Goal: Information Seeking & Learning: Learn about a topic

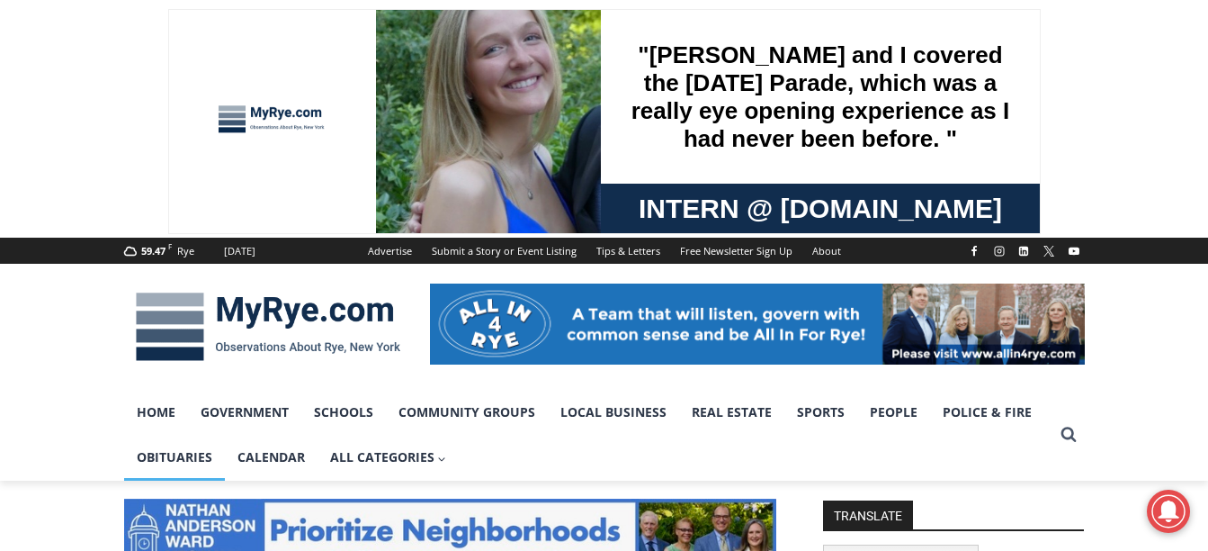
click at [163, 458] on link "Obituaries" at bounding box center [174, 457] width 101 height 45
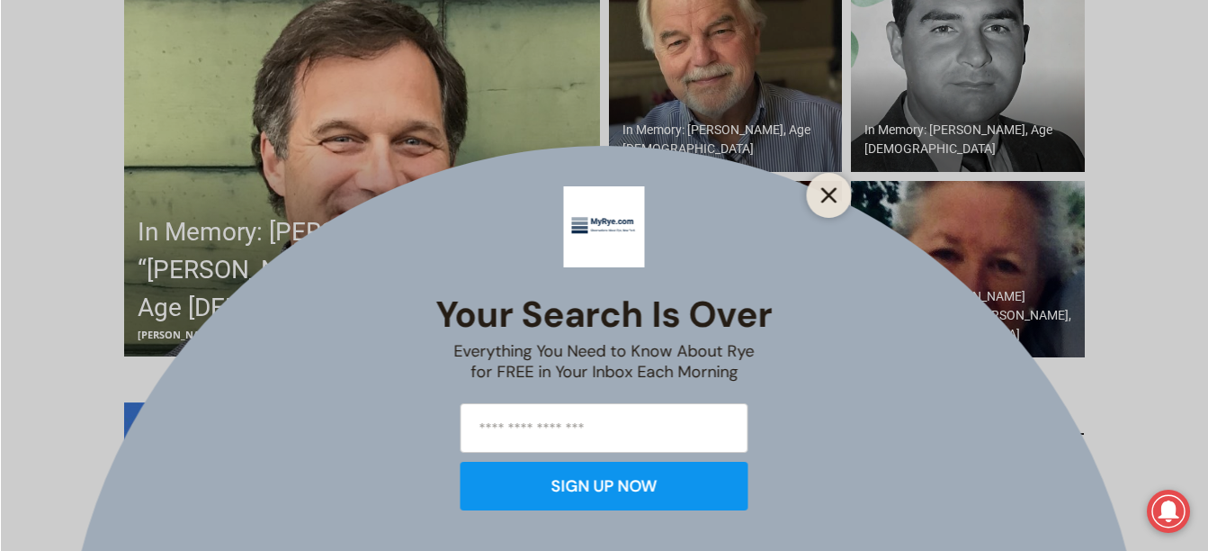
click at [823, 194] on icon "Close" at bounding box center [830, 195] width 16 height 16
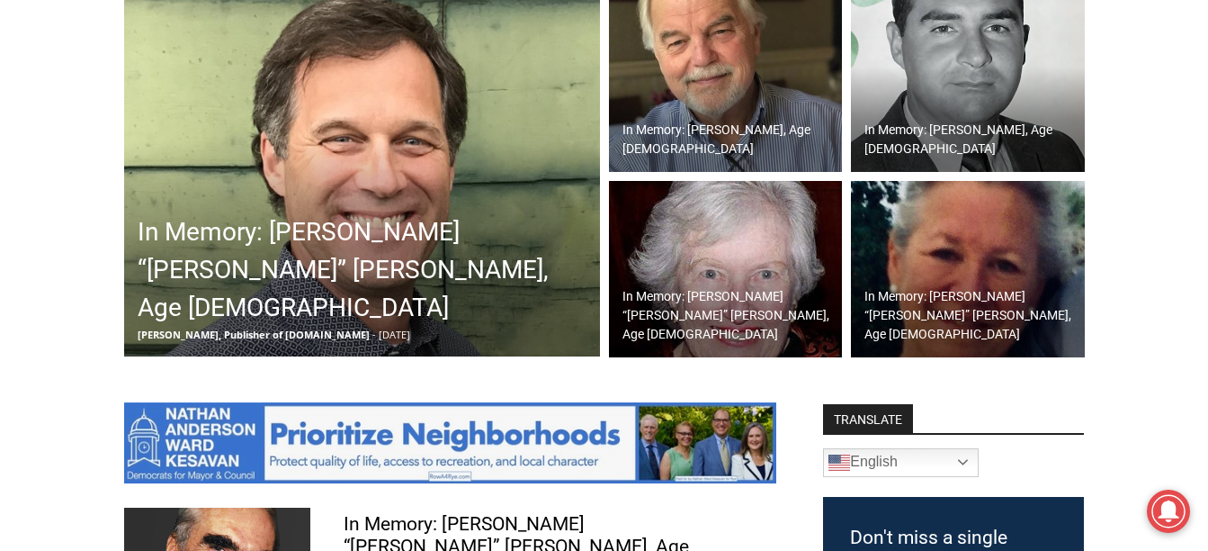
click at [446, 267] on h2 "In Memory: William “Bill” Nicholas Leary, Age 62" at bounding box center [367, 269] width 458 height 113
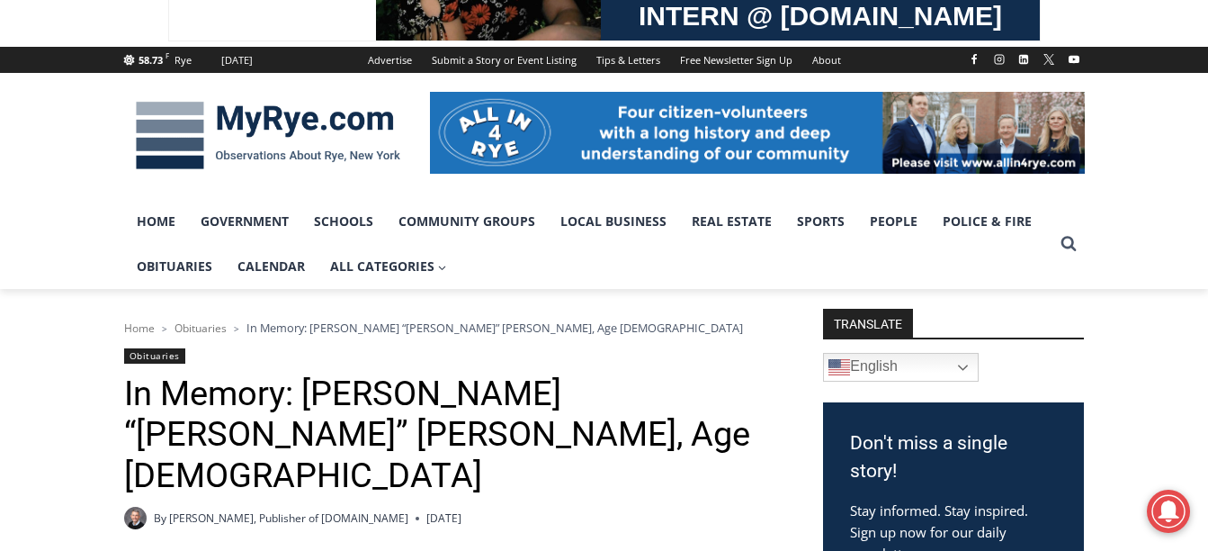
scroll to position [149, 0]
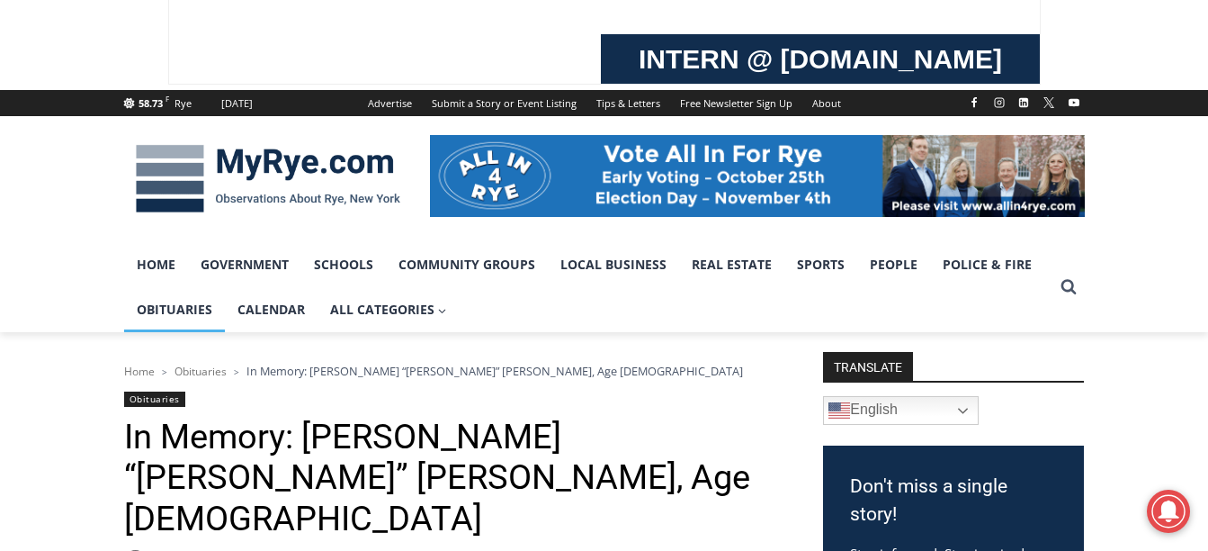
click at [177, 312] on link "Obituaries" at bounding box center [174, 309] width 101 height 45
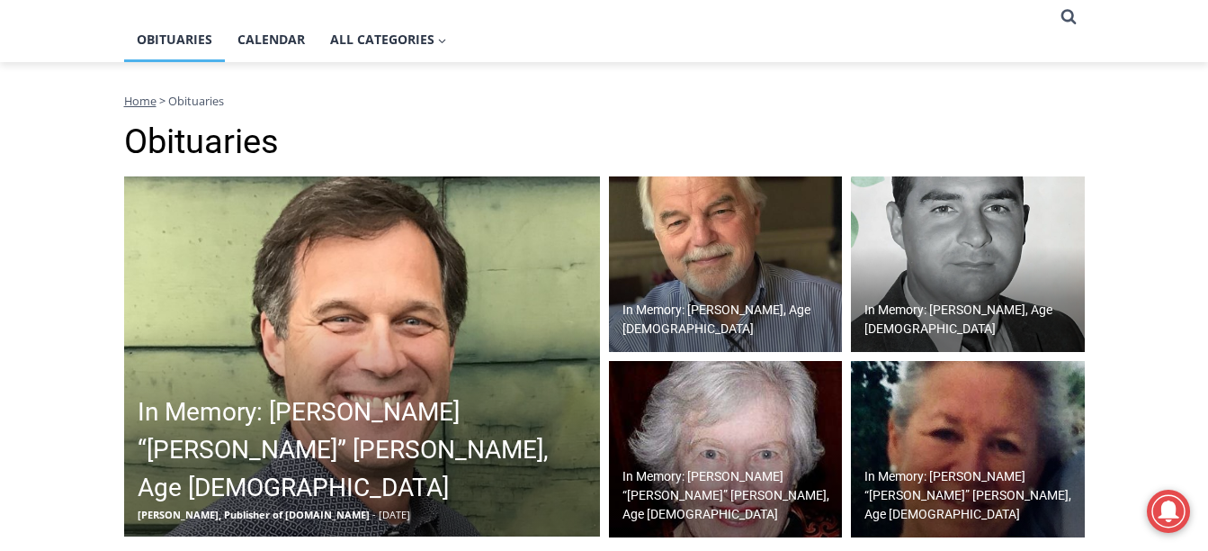
click at [687, 319] on div "In Memory: [PERSON_NAME], Age [DEMOGRAPHIC_DATA]" at bounding box center [730, 319] width 225 height 47
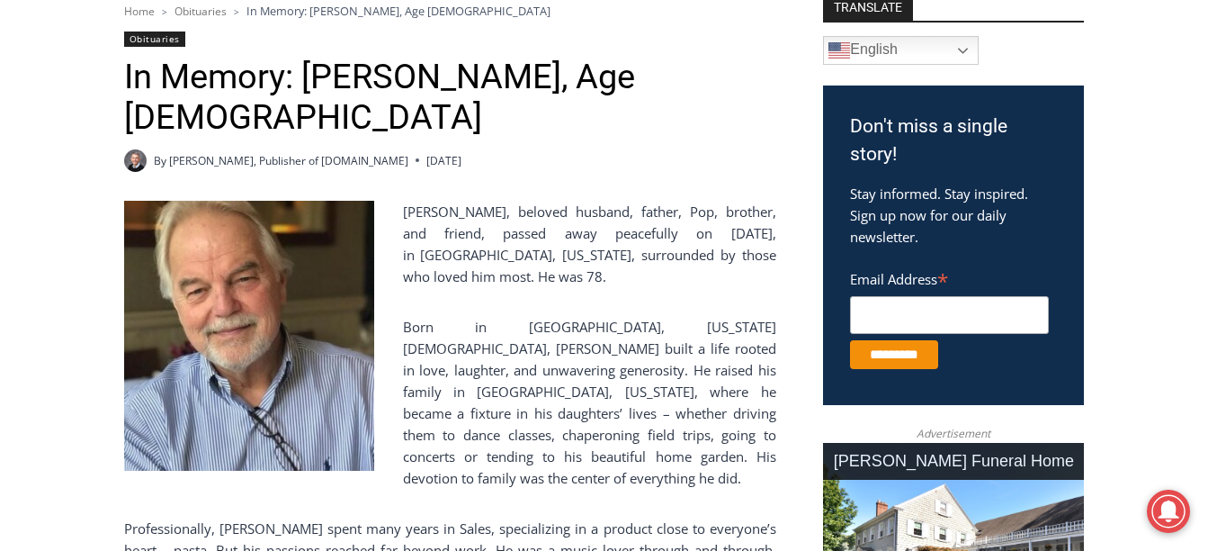
scroll to position [599, 0]
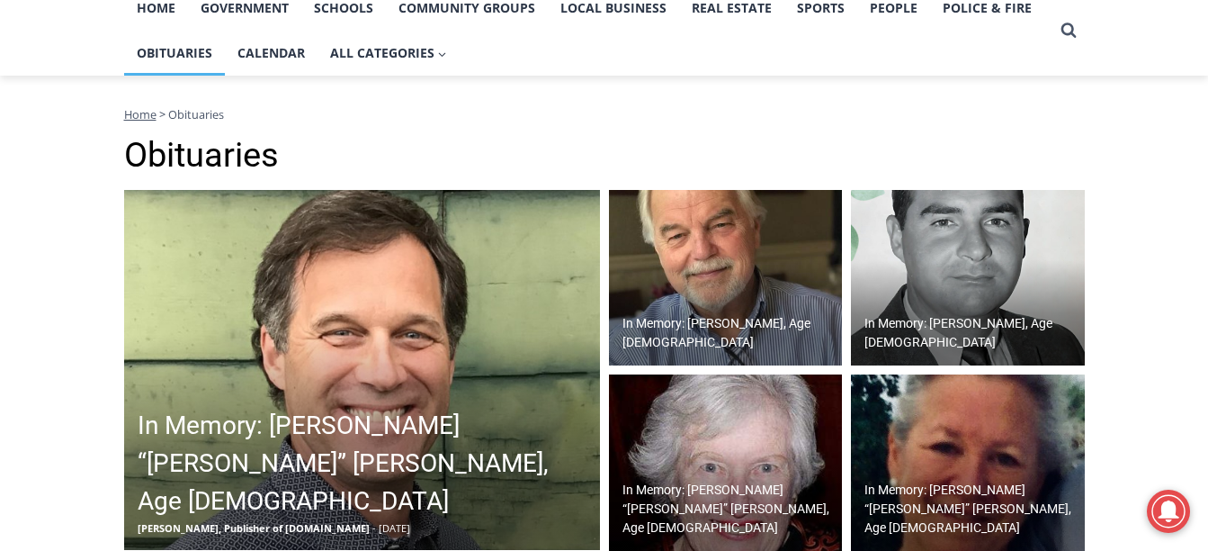
click at [921, 326] on h2 "In Memory: [PERSON_NAME], Age [DEMOGRAPHIC_DATA]" at bounding box center [973, 333] width 216 height 38
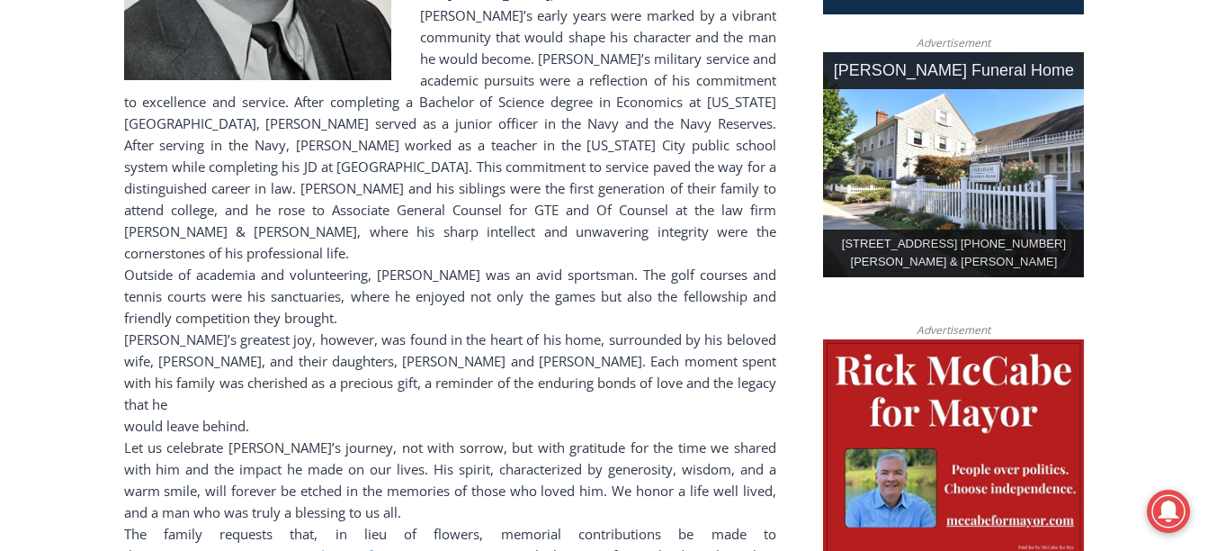
scroll to position [990, 0]
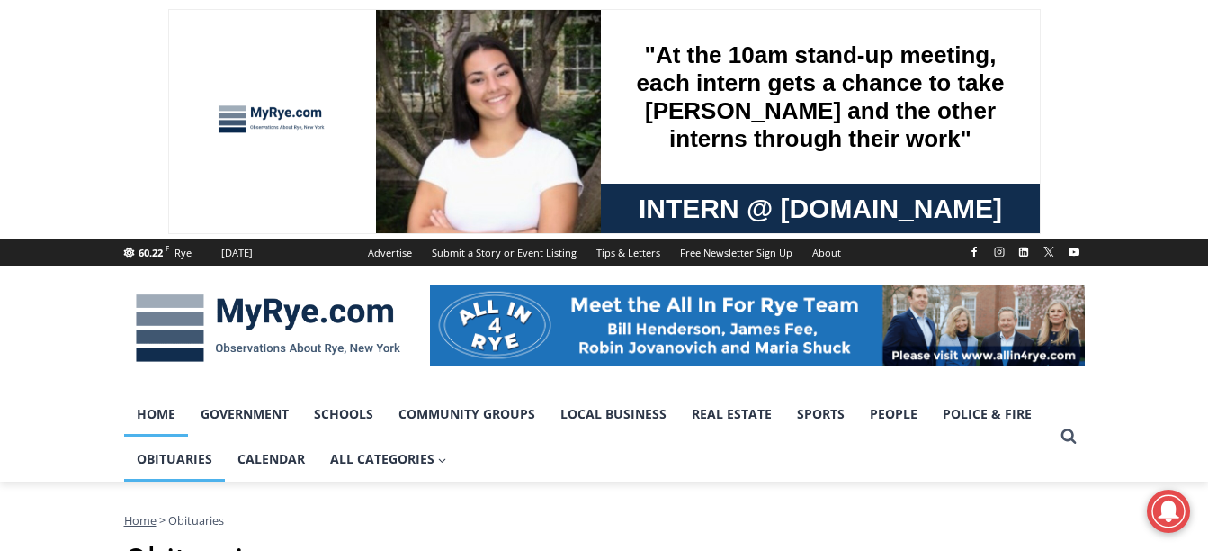
click at [157, 418] on link "Home" at bounding box center [156, 413] width 64 height 45
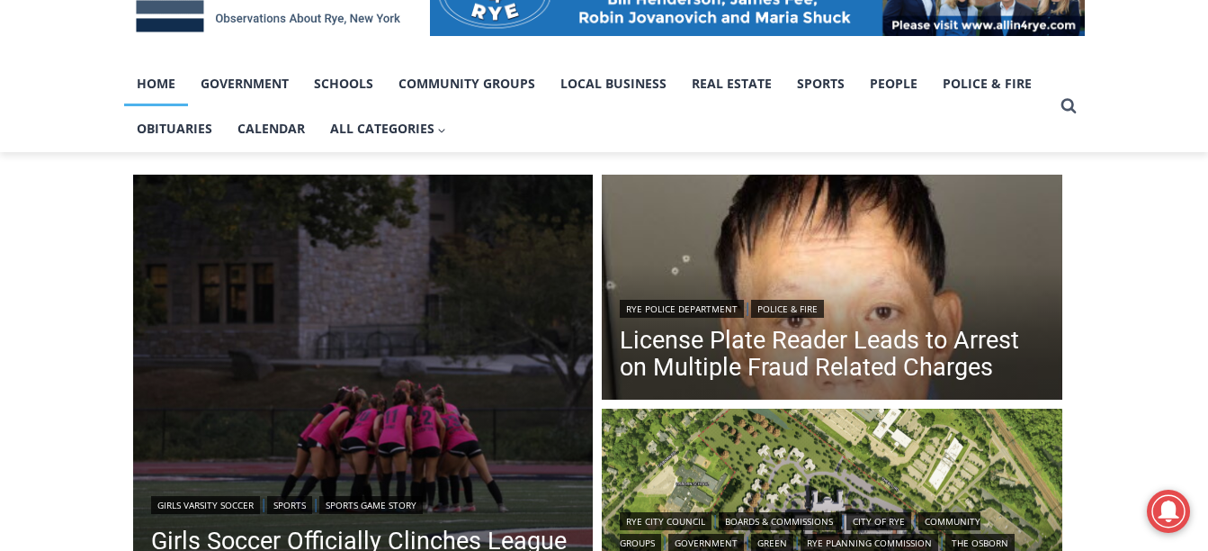
scroll to position [418, 0]
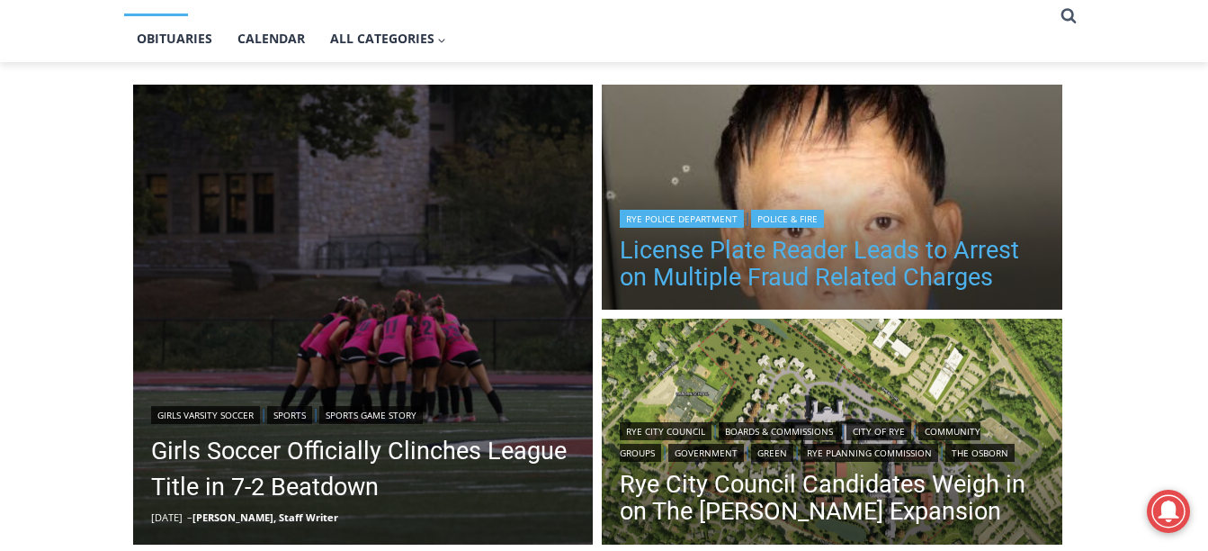
click at [904, 268] on link "License Plate Reader Leads to Arrest on Multiple Fraud Related Charges" at bounding box center [832, 264] width 425 height 54
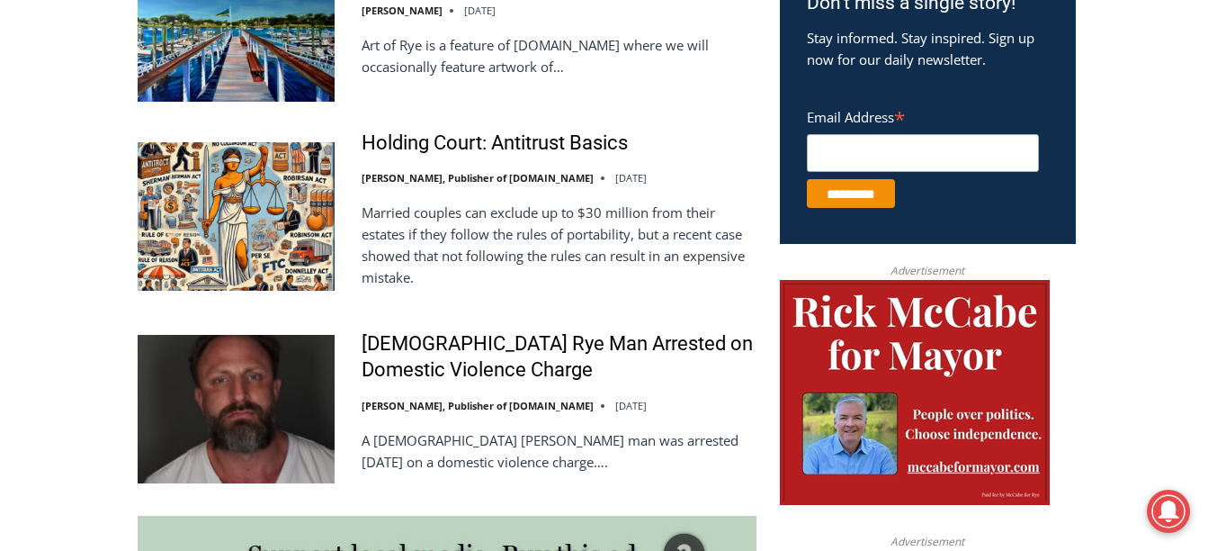
scroll to position [1214, 0]
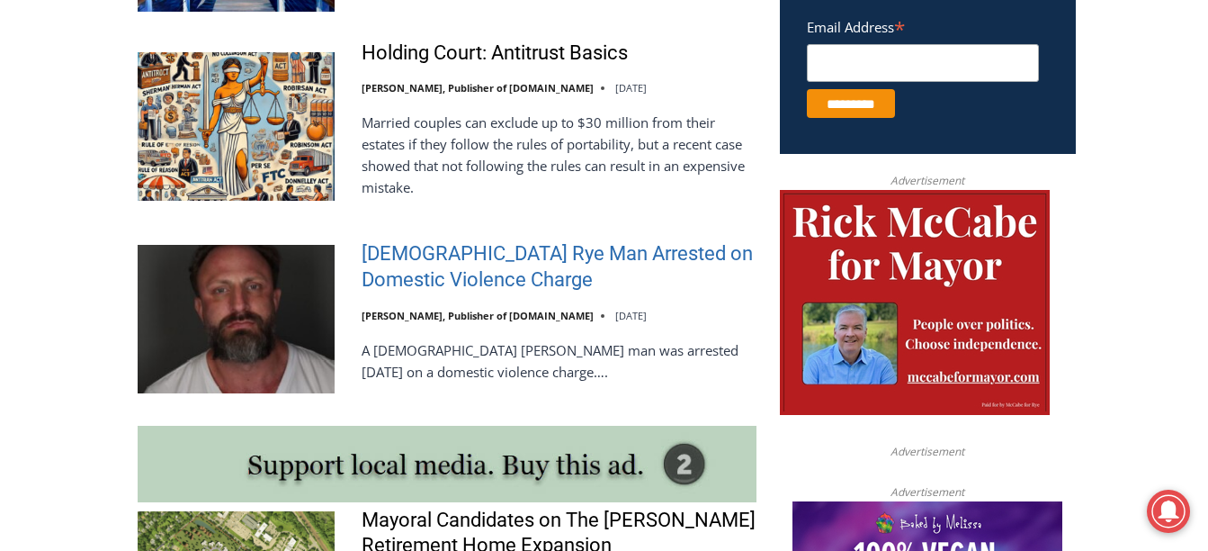
click at [474, 257] on link "42 Year Old Rye Man Arrested on Domestic Violence Charge" at bounding box center [559, 266] width 395 height 51
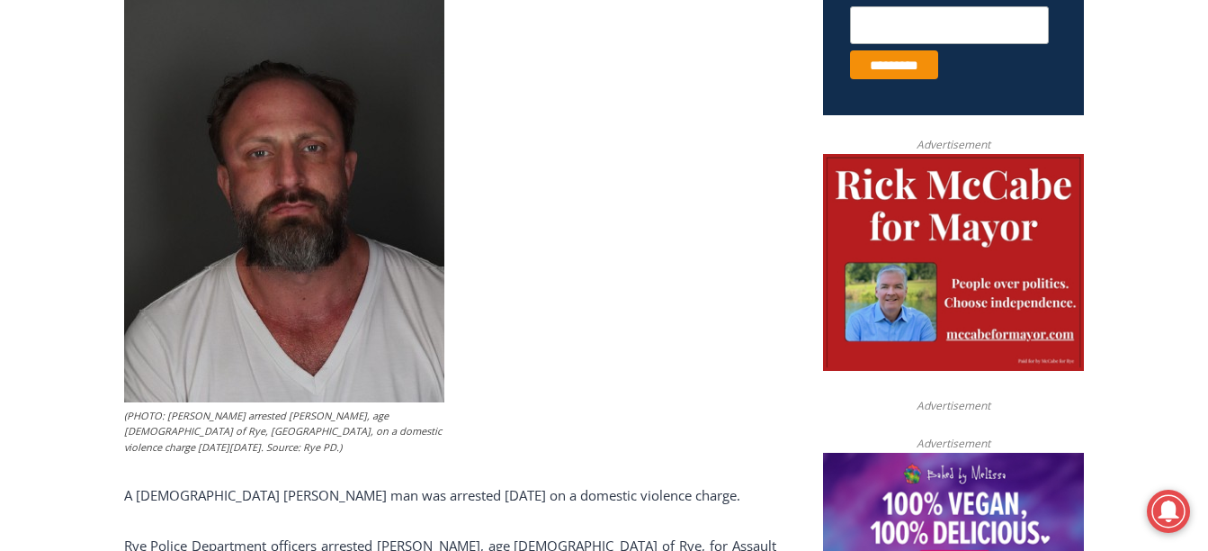
scroll to position [777, 0]
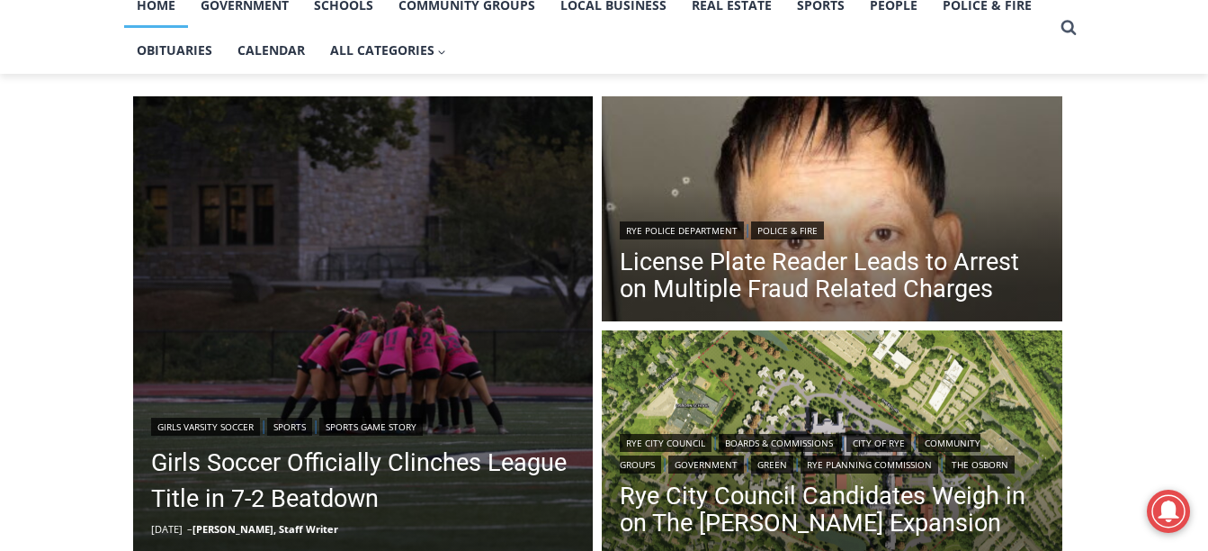
scroll to position [456, 0]
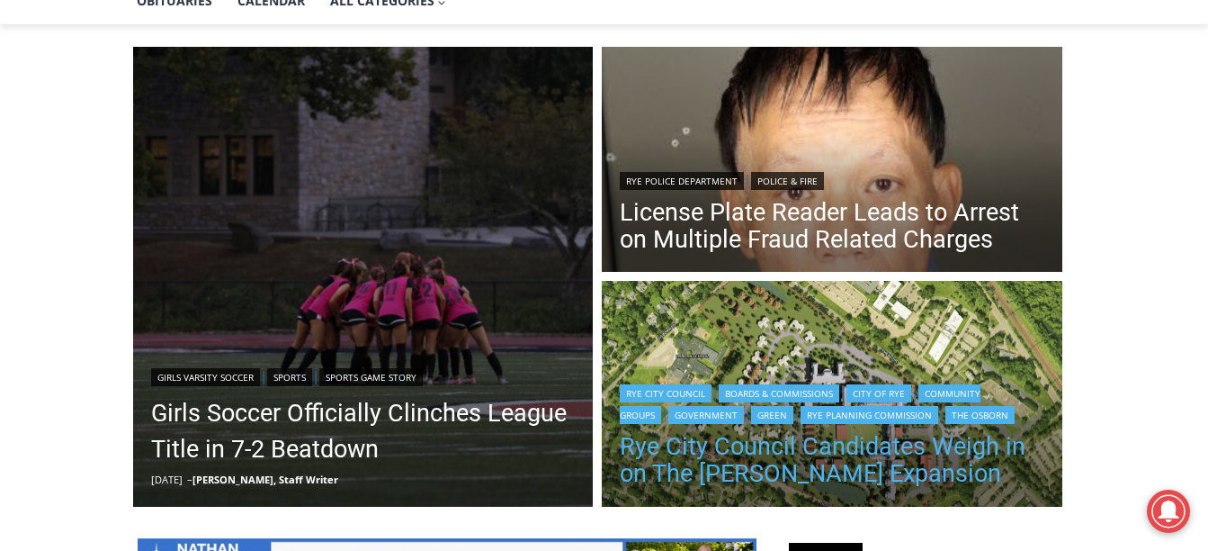
click at [791, 450] on link "Rye City Council Candidates Weigh in on The Osborn Expansion" at bounding box center [832, 460] width 425 height 54
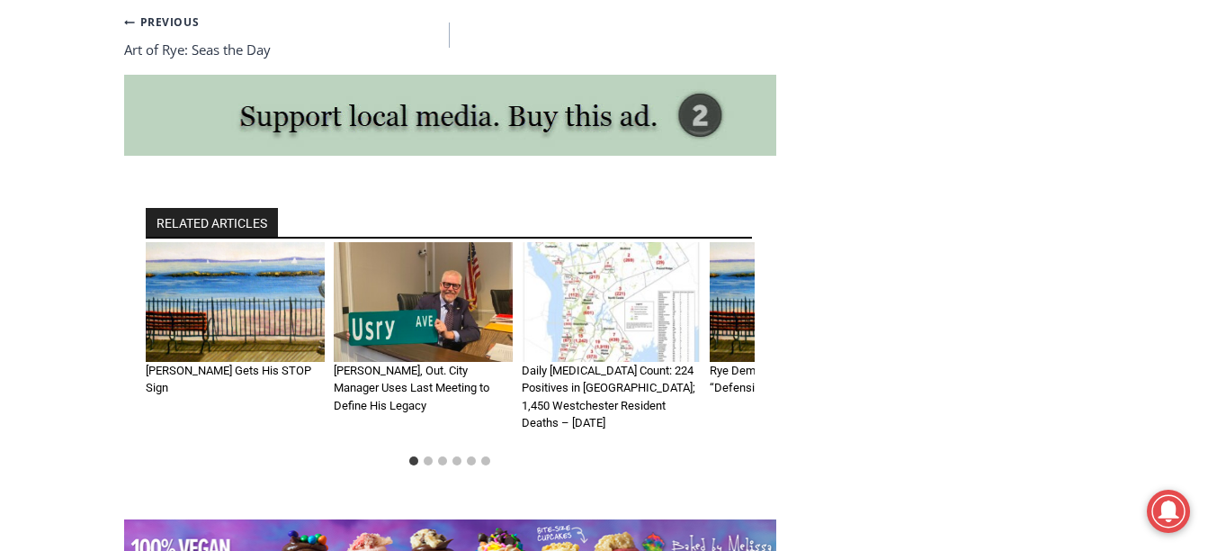
scroll to position [4049, 0]
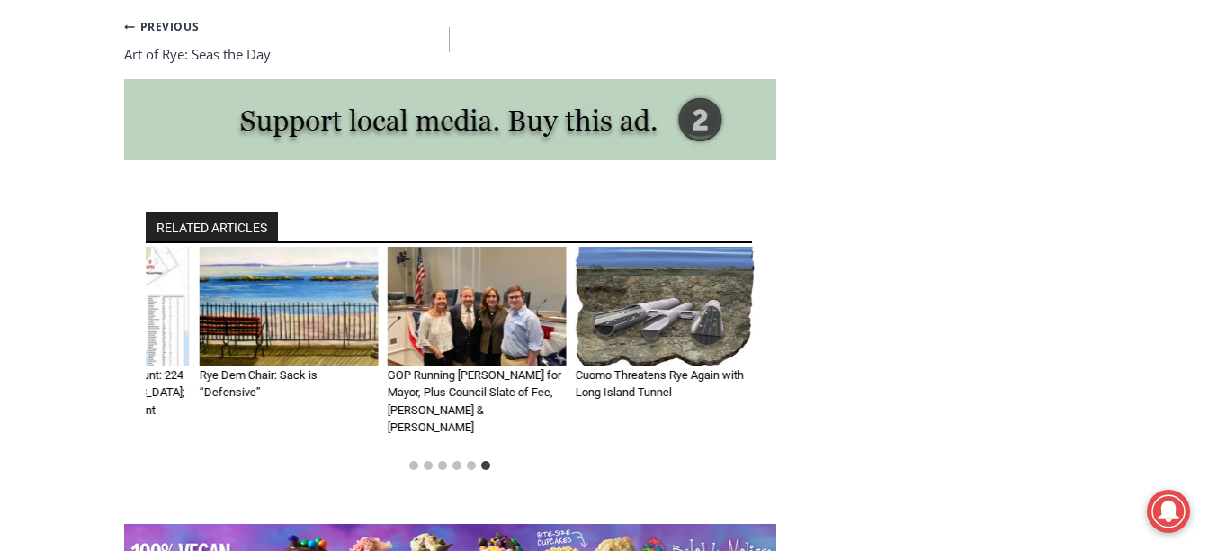
click at [669, 296] on img "6 of 6" at bounding box center [665, 307] width 179 height 120
